Goal: Information Seeking & Learning: Learn about a topic

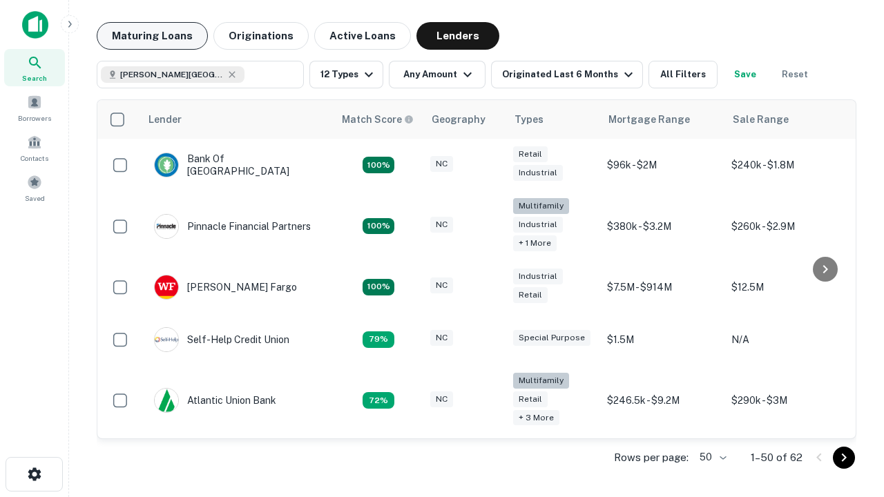
click at [152, 36] on button "Maturing Loans" at bounding box center [152, 36] width 111 height 28
